Goal: Task Accomplishment & Management: Manage account settings

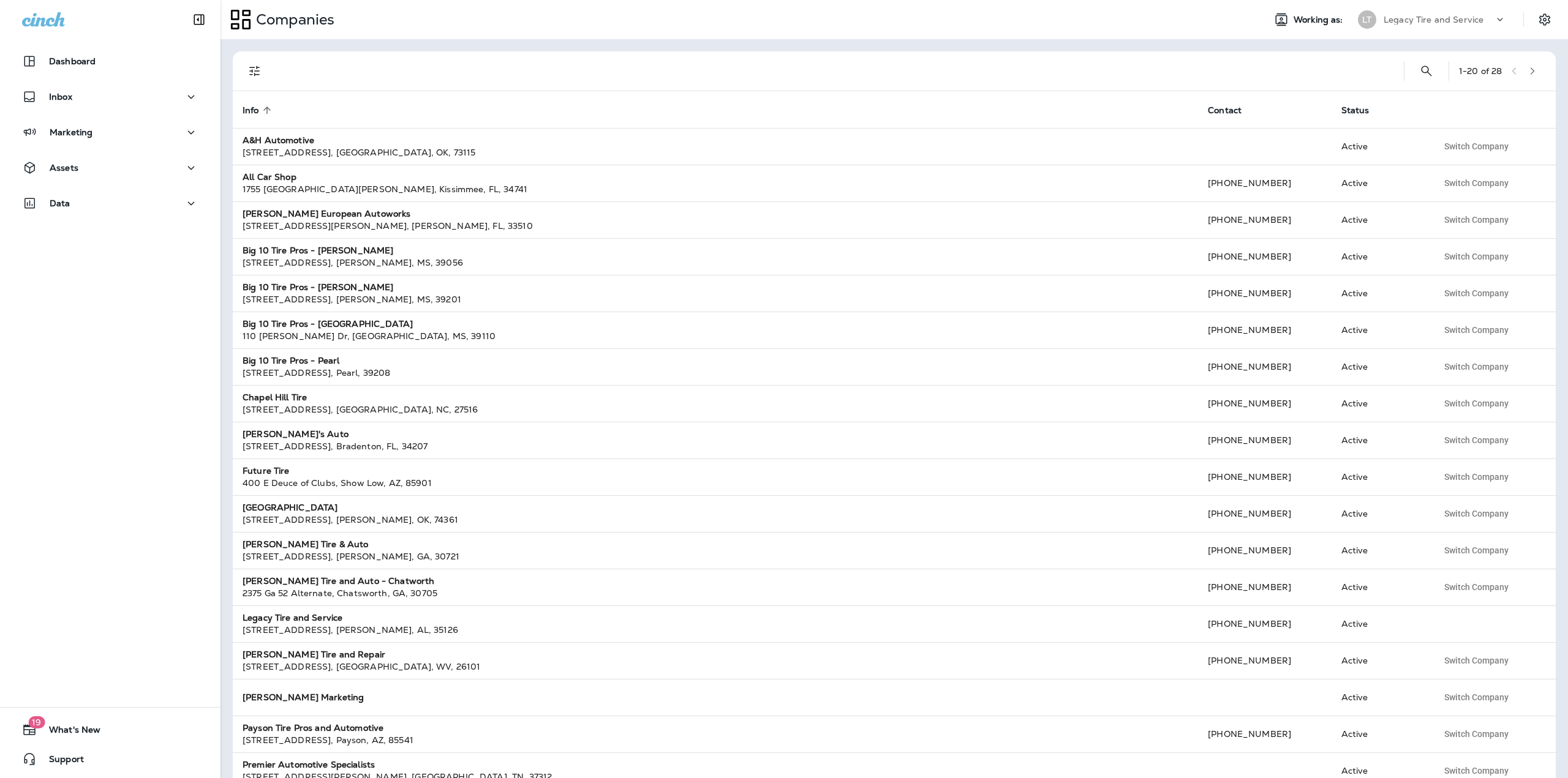
click at [1495, 15] on icon at bounding box center [1501, 19] width 12 height 12
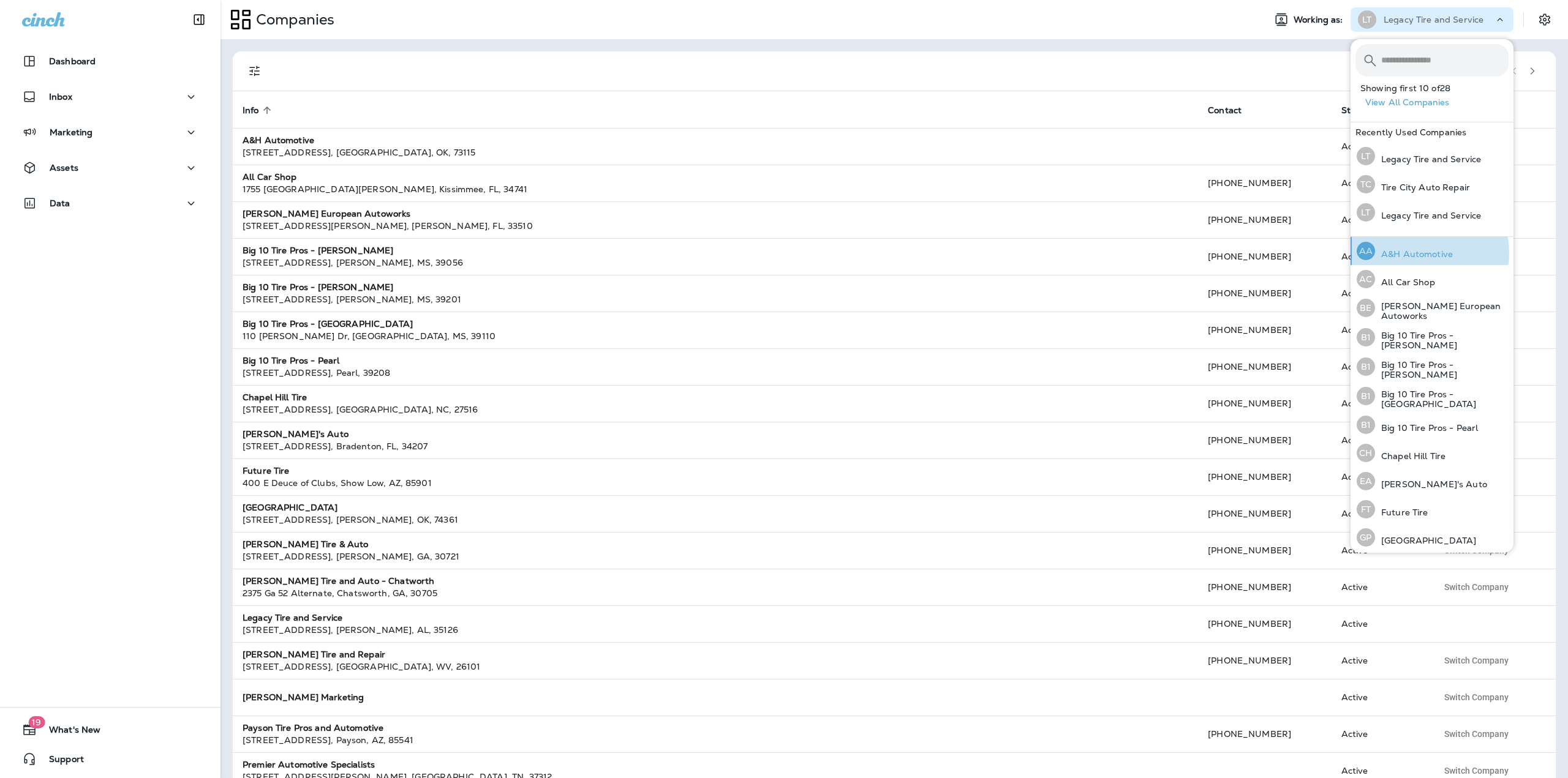
click at [1415, 253] on p "A&H Automotive" at bounding box center [1414, 254] width 78 height 10
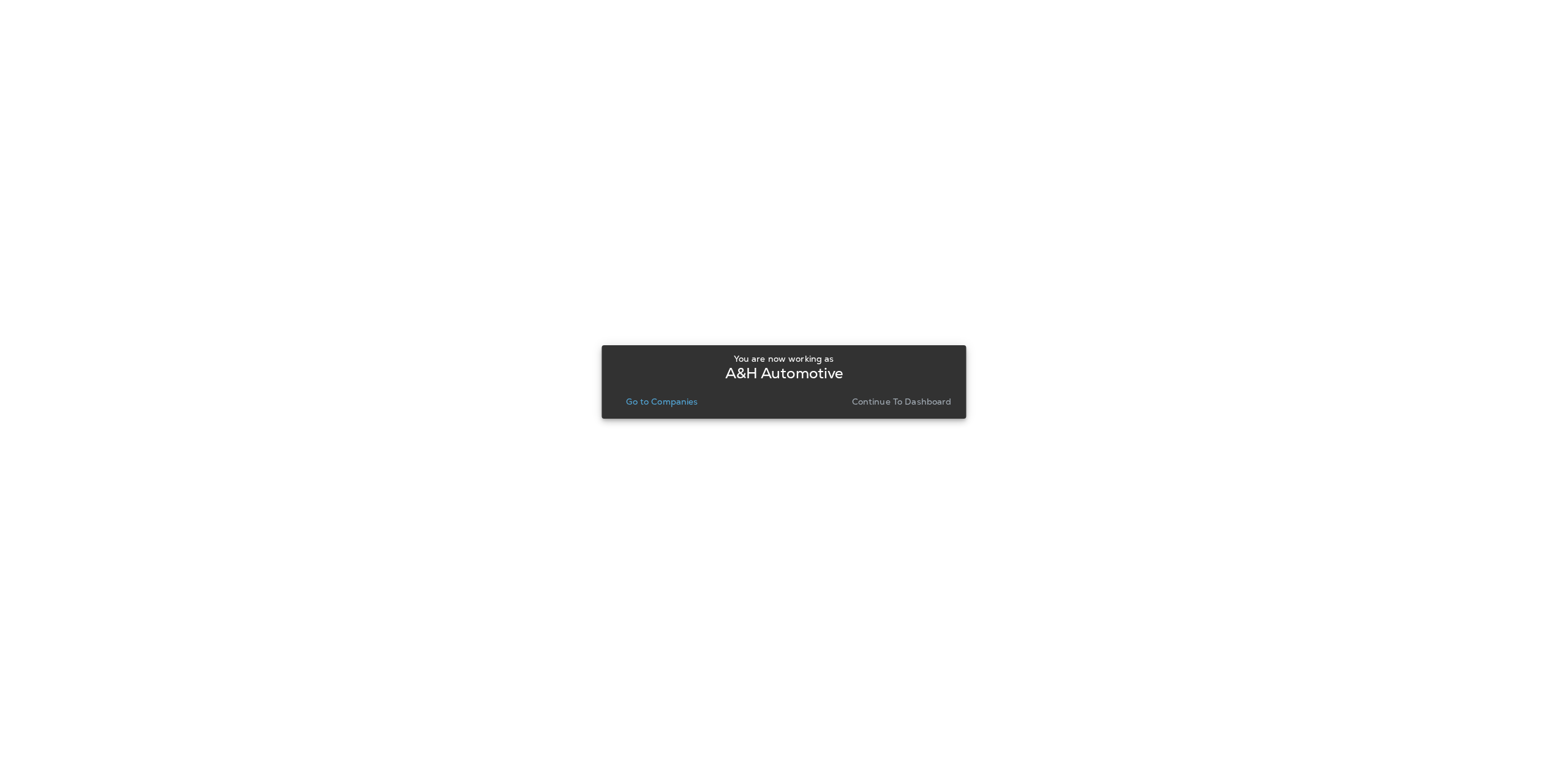
click at [685, 400] on p "Go to Companies" at bounding box center [661, 401] width 71 height 10
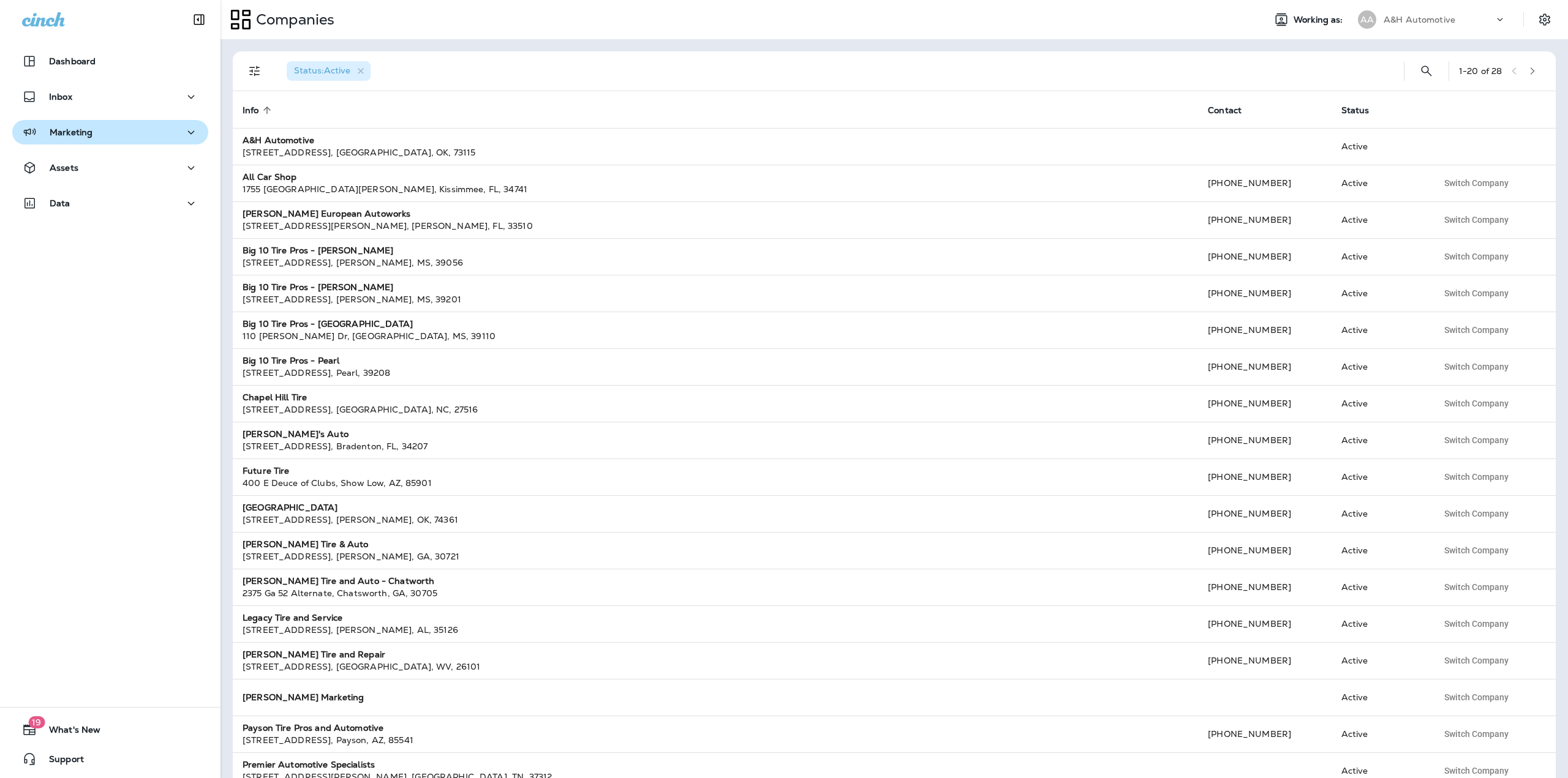
click at [129, 130] on div "Marketing" at bounding box center [110, 132] width 176 height 15
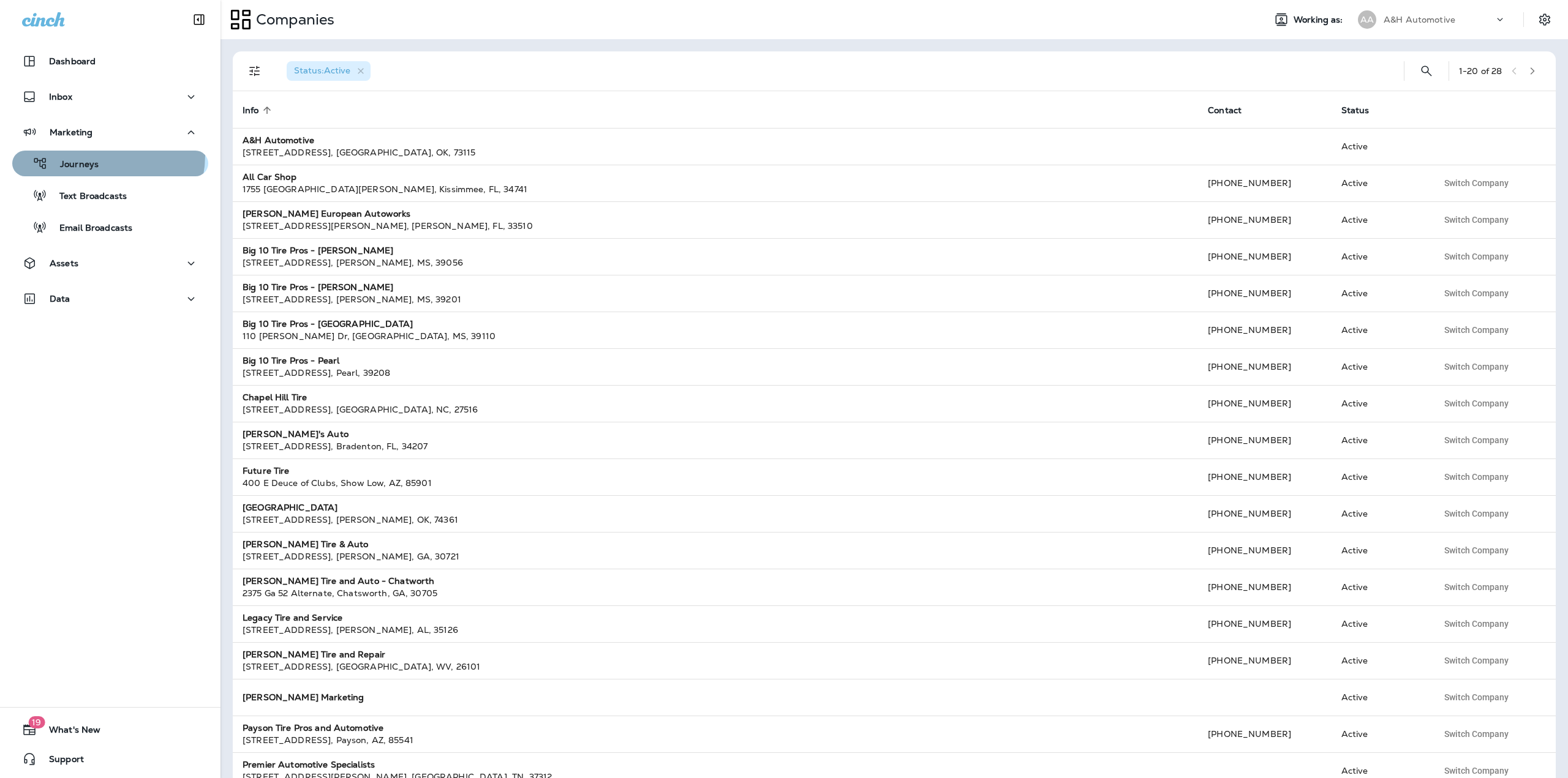
click at [87, 155] on div "Journeys" at bounding box center [58, 164] width 81 height 18
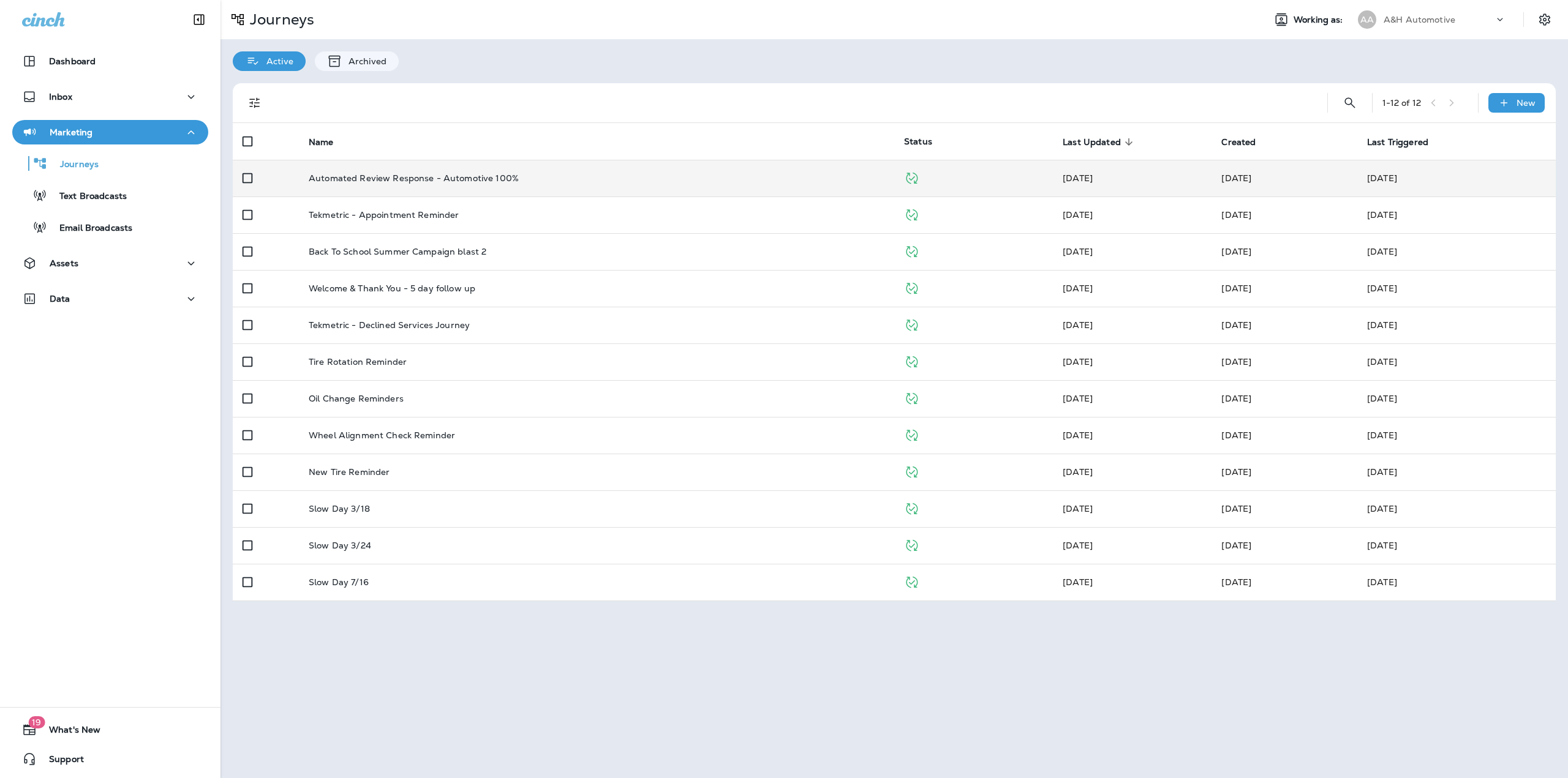
click at [318, 184] on td "Automated Review Response - Automotive 100%" at bounding box center [597, 178] width 595 height 37
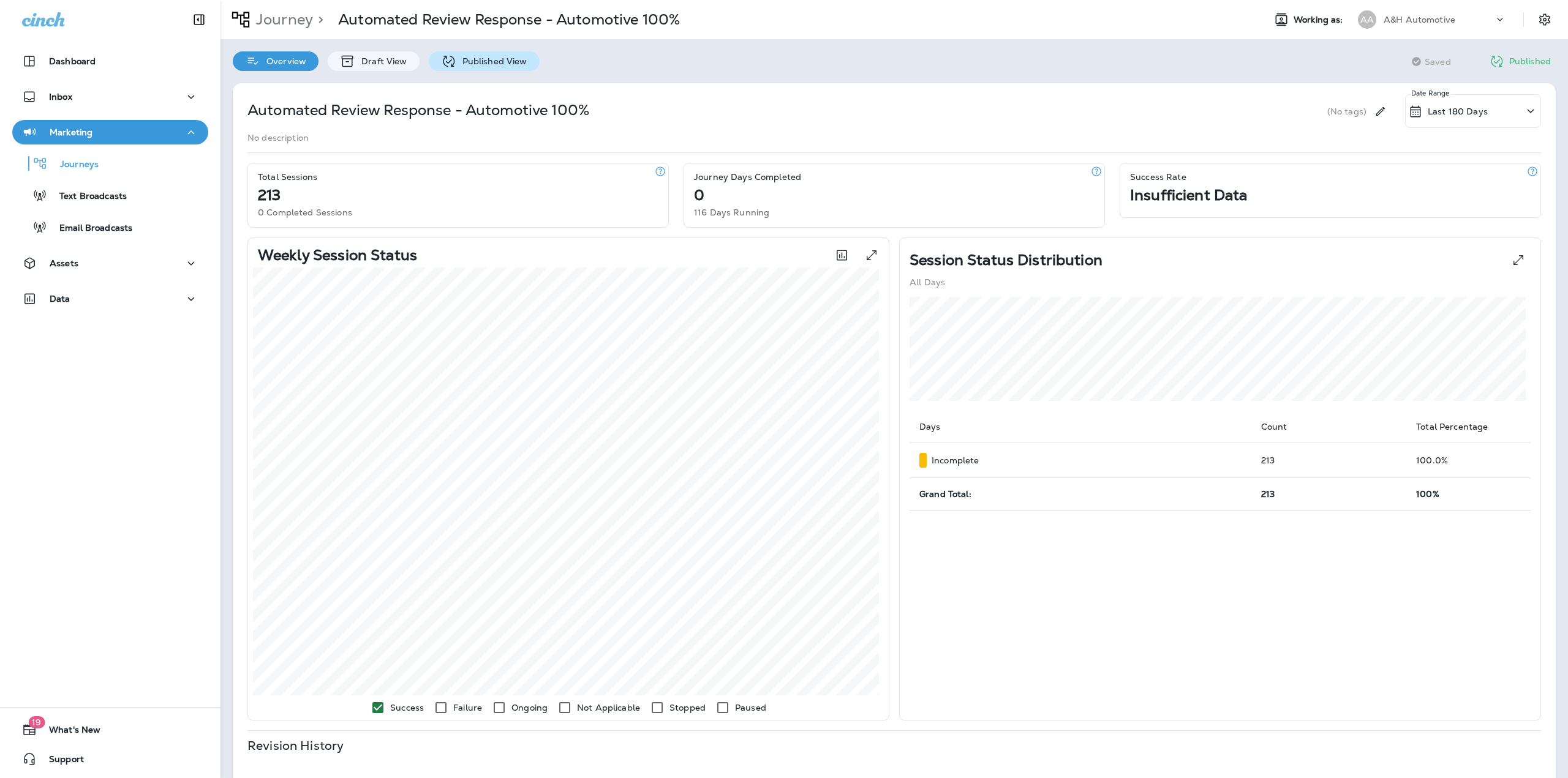
click at [527, 63] on div "Published View" at bounding box center [484, 61] width 111 height 19
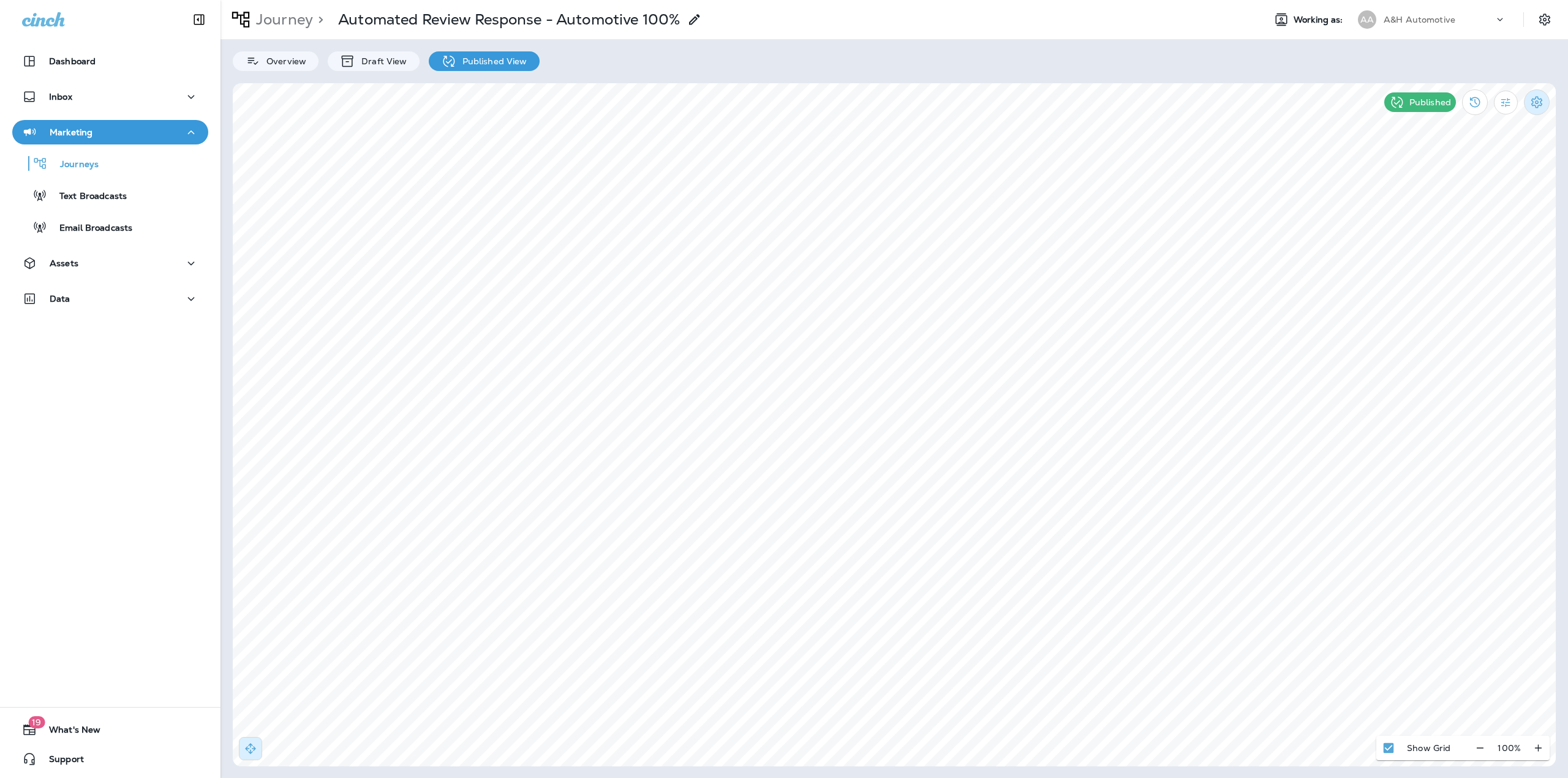
click at [1526, 111] on div "Published" at bounding box center [1467, 102] width 178 height 38
click at [1531, 110] on button "Settings" at bounding box center [1537, 102] width 26 height 26
click at [1463, 168] on p "Pause Journey" at bounding box center [1467, 166] width 70 height 10
